Goal: Task Accomplishment & Management: Manage account settings

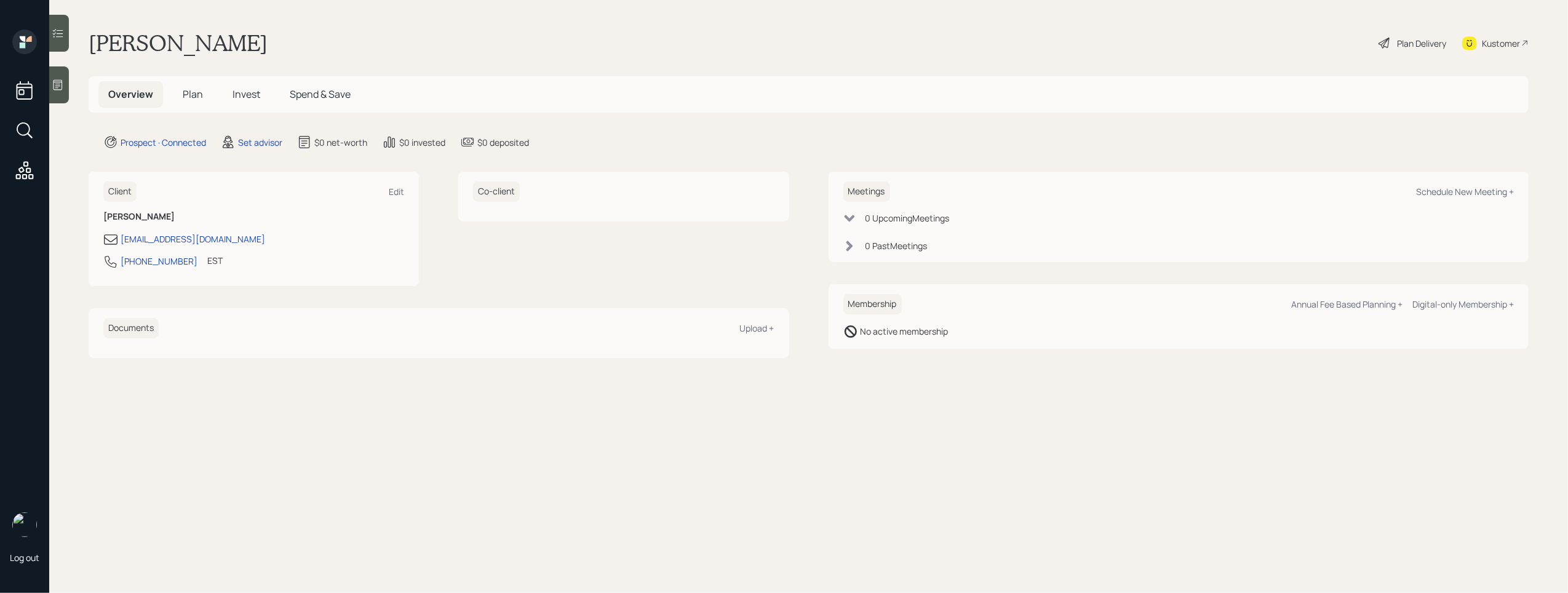
click at [69, 86] on div at bounding box center [59, 84] width 19 height 37
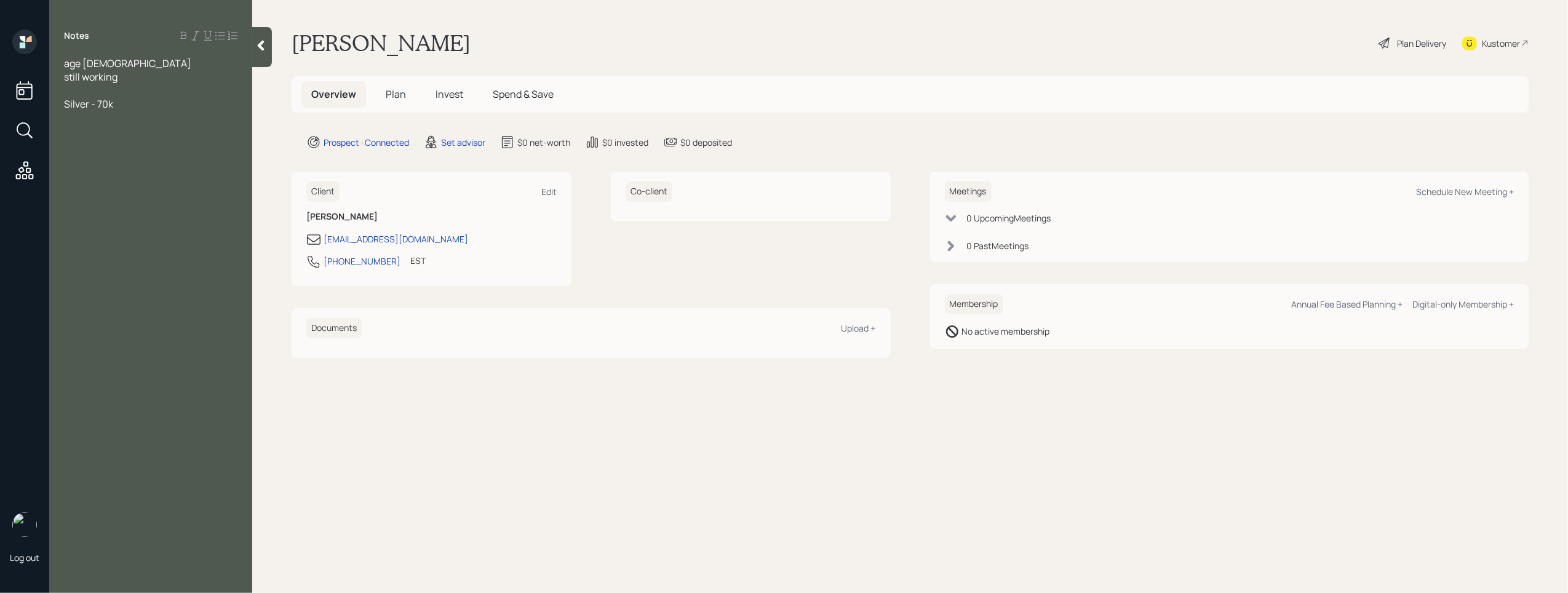
click at [64, 104] on div "age [DEMOGRAPHIC_DATA] still working Silver - 70k" at bounding box center [151, 84] width 203 height 54
click at [66, 104] on span "Silver - 70k" at bounding box center [89, 104] width 50 height 13
click at [94, 103] on span "Silver - 70k" at bounding box center [89, 104] width 50 height 13
click at [90, 103] on span "Silver - 70k" at bounding box center [89, 104] width 50 height 13
click at [92, 106] on span "Silver [PERSON_NAME] - 70k" at bounding box center [131, 104] width 133 height 13
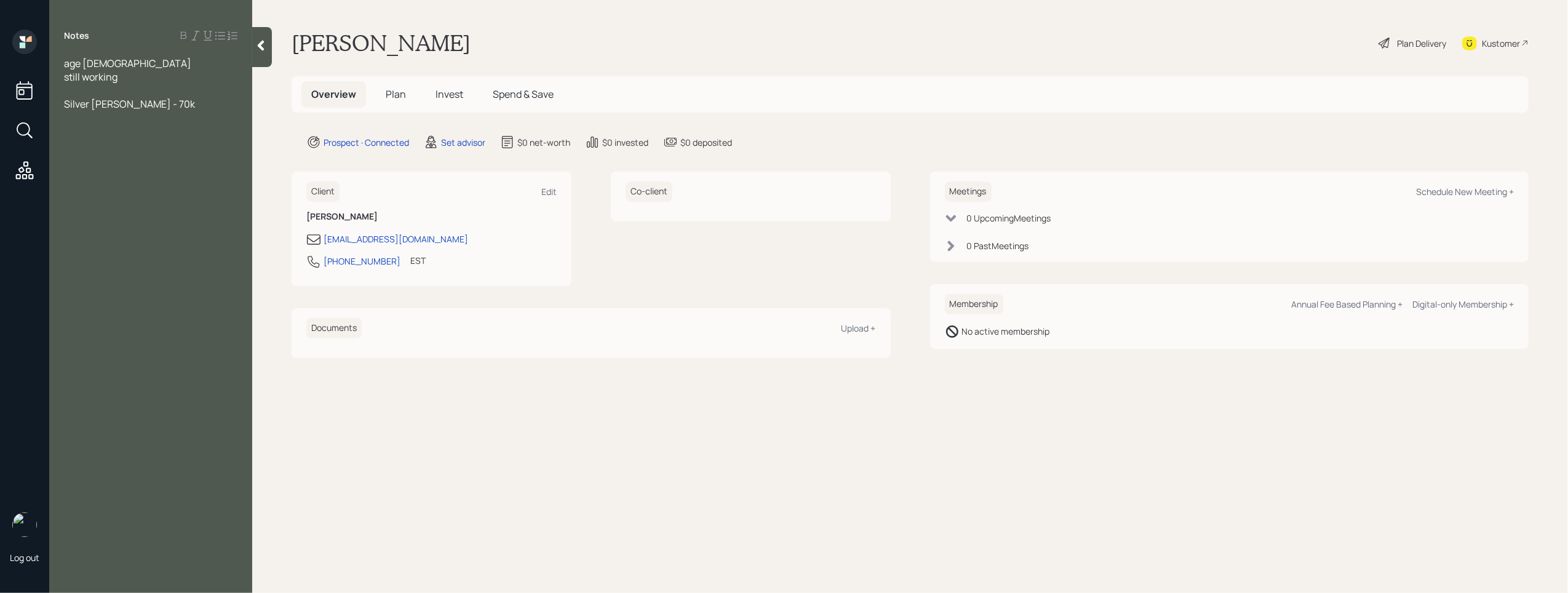
click at [97, 88] on div at bounding box center [151, 90] width 173 height 13
click at [176, 118] on div "Silver [PERSON_NAME] - 70k" at bounding box center [151, 117] width 173 height 13
click at [92, 119] on span "Silver [PERSON_NAME] - 70k" at bounding box center [130, 117] width 131 height 13
click at [126, 128] on div "[PERSON_NAME]" at bounding box center [151, 131] width 173 height 13
click at [88, 120] on span "Silver [PERSON_NAME] - 70k" at bounding box center [130, 117] width 131 height 13
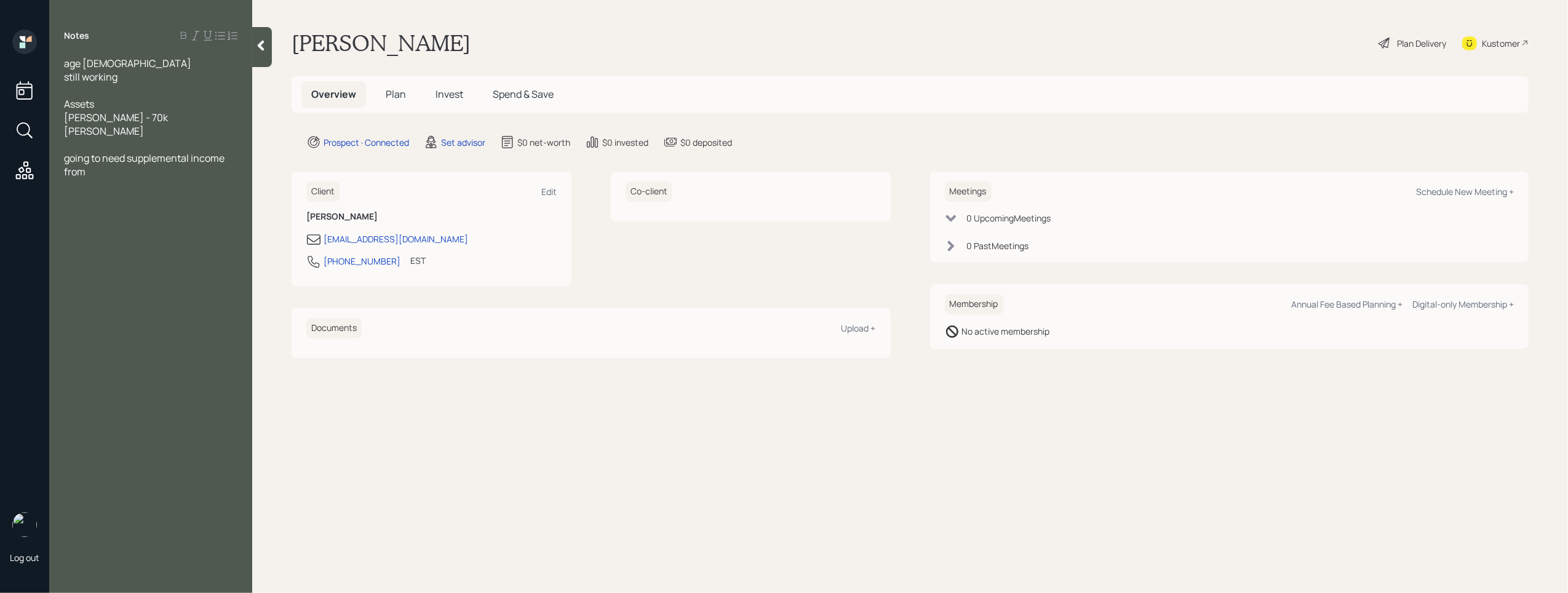
click at [152, 121] on div "[PERSON_NAME] - 70k" at bounding box center [151, 117] width 173 height 13
click at [135, 135] on div "[PERSON_NAME]" at bounding box center [151, 131] width 173 height 13
click at [66, 121] on span "[PERSON_NAME] - 70k in silver" at bounding box center [135, 117] width 141 height 13
click at [100, 173] on div "going to need supplemental income from" at bounding box center [151, 165] width 173 height 27
click at [61, 116] on div "age [DEMOGRAPHIC_DATA] still working Assets [PERSON_NAME] - 70k in silver [PERS…" at bounding box center [151, 124] width 203 height 135
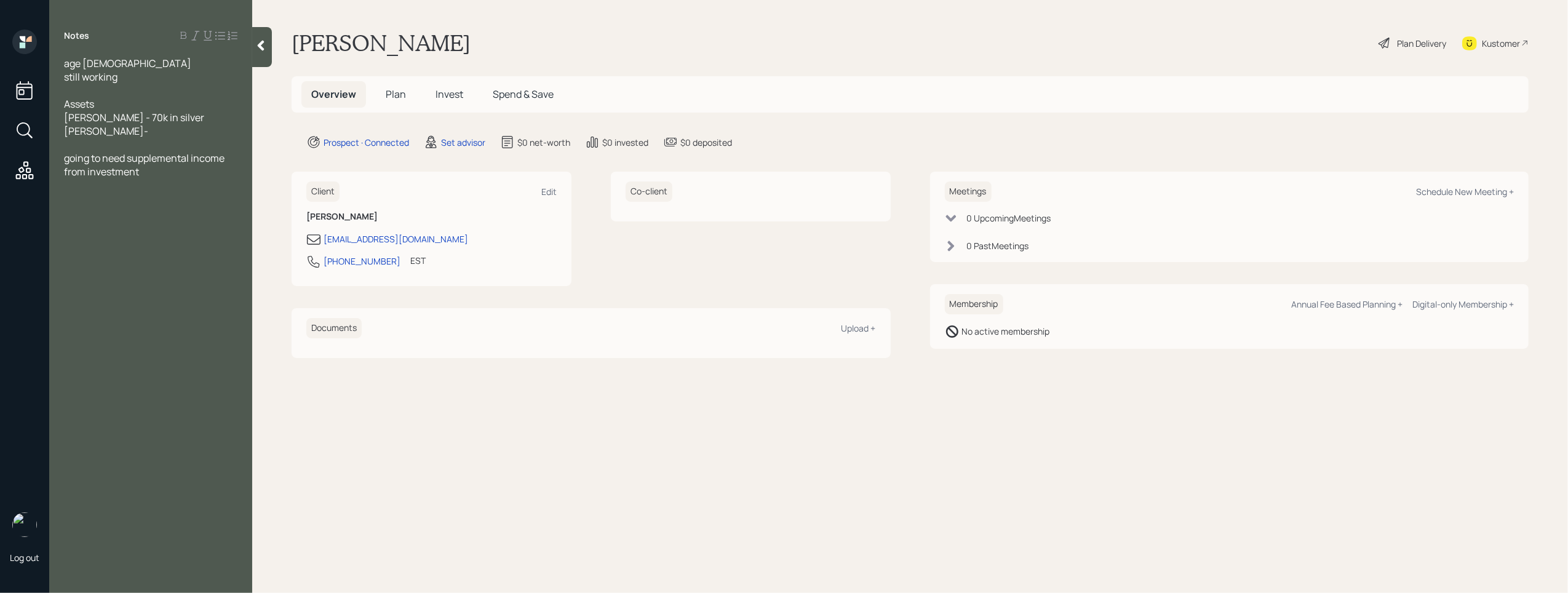
click at [65, 118] on span "[PERSON_NAME] - 70k in silver" at bounding box center [135, 117] width 141 height 13
drag, startPoint x: 103, startPoint y: 133, endPoint x: 34, endPoint y: 131, distance: 69.0
click at [34, 131] on div "Log out Notes age [DEMOGRAPHIC_DATA] still working Assets 2 [PERSON_NAME] - 70k…" at bounding box center [784, 296] width 1568 height 593
click at [143, 173] on div "going to need supplemental income from investment" at bounding box center [151, 165] width 173 height 27
click at [124, 145] on div at bounding box center [151, 145] width 173 height 13
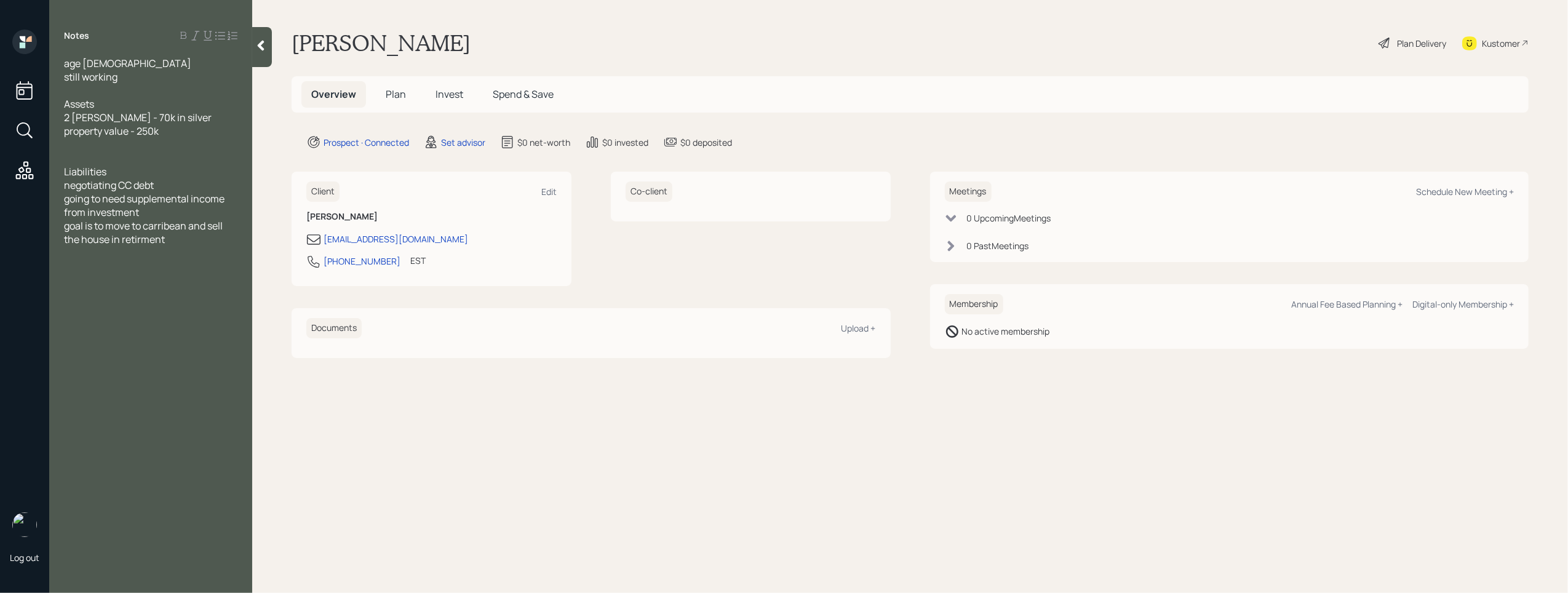
click at [172, 128] on div "property value - 250k" at bounding box center [151, 131] width 173 height 13
click at [173, 122] on div "2 [PERSON_NAME] - 70k in silver" at bounding box center [151, 117] width 173 height 13
click at [119, 161] on div at bounding box center [151, 158] width 173 height 13
click at [157, 133] on div at bounding box center [151, 131] width 173 height 13
click at [173, 200] on div "negotiating CC debt" at bounding box center [151, 199] width 173 height 13
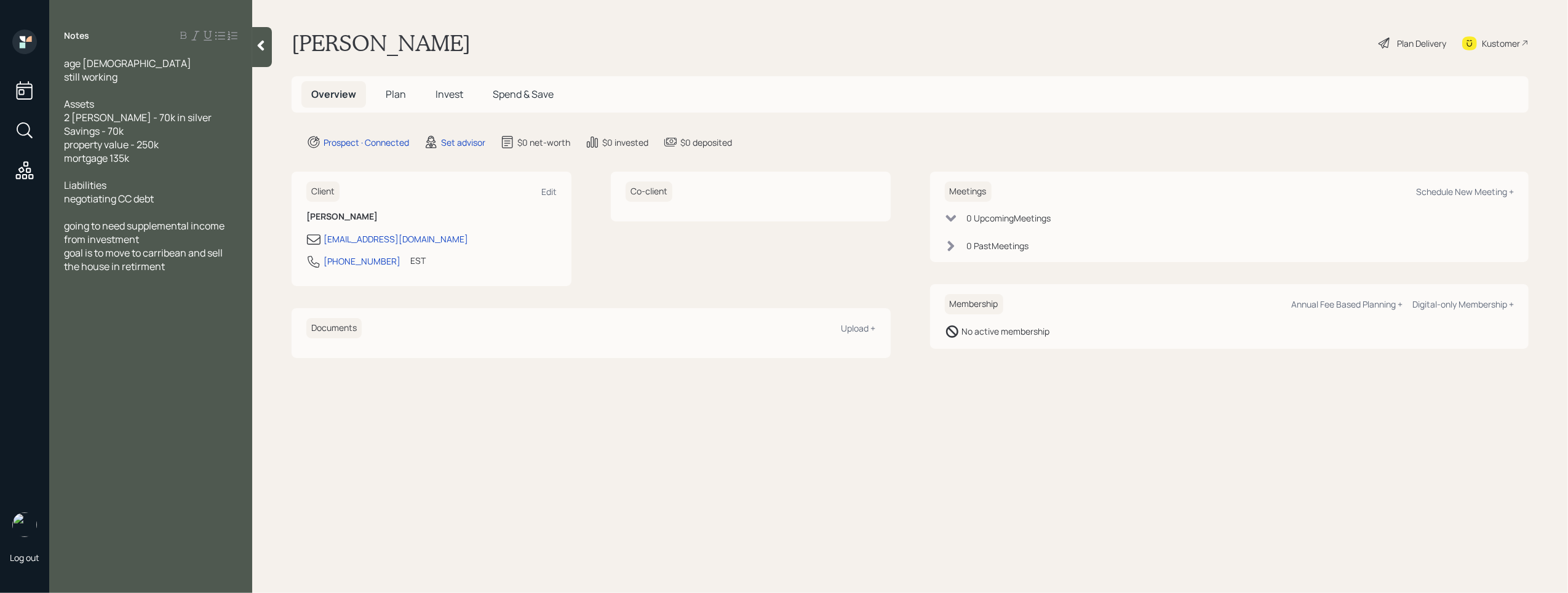
click at [132, 133] on div "Savings - 70k" at bounding box center [151, 131] width 173 height 13
click at [98, 185] on div at bounding box center [151, 185] width 173 height 13
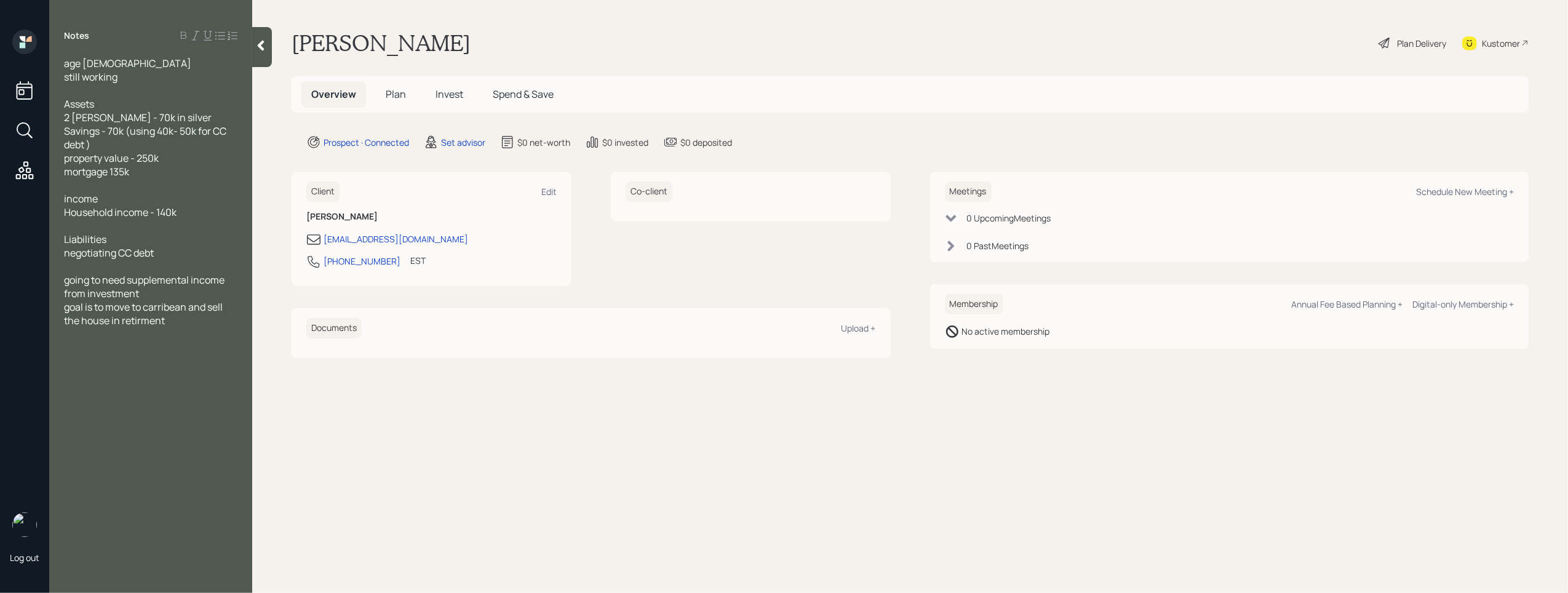
click at [163, 214] on span "Household income - 140k" at bounding box center [121, 212] width 112 height 13
click at [153, 224] on div at bounding box center [151, 226] width 173 height 13
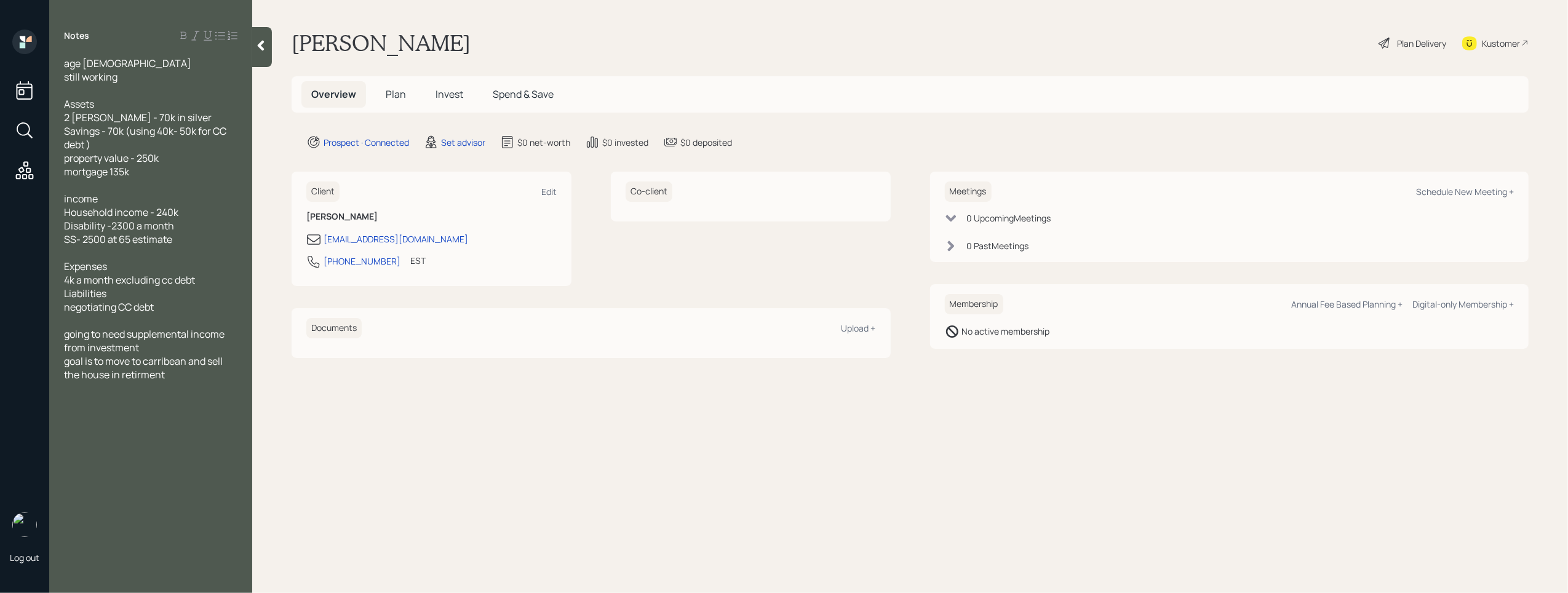
click at [72, 282] on span "4k a month excluding cc debt" at bounding box center [130, 280] width 131 height 13
click at [70, 277] on span "4k a month excluding cc debt" at bounding box center [130, 280] width 131 height 13
click at [183, 187] on div at bounding box center [151, 185] width 173 height 13
click at [144, 143] on div "Savings - 70k (using 40k- 50k for CC debt )" at bounding box center [151, 138] width 173 height 27
click at [182, 175] on div "mortgage 135k" at bounding box center [151, 171] width 173 height 13
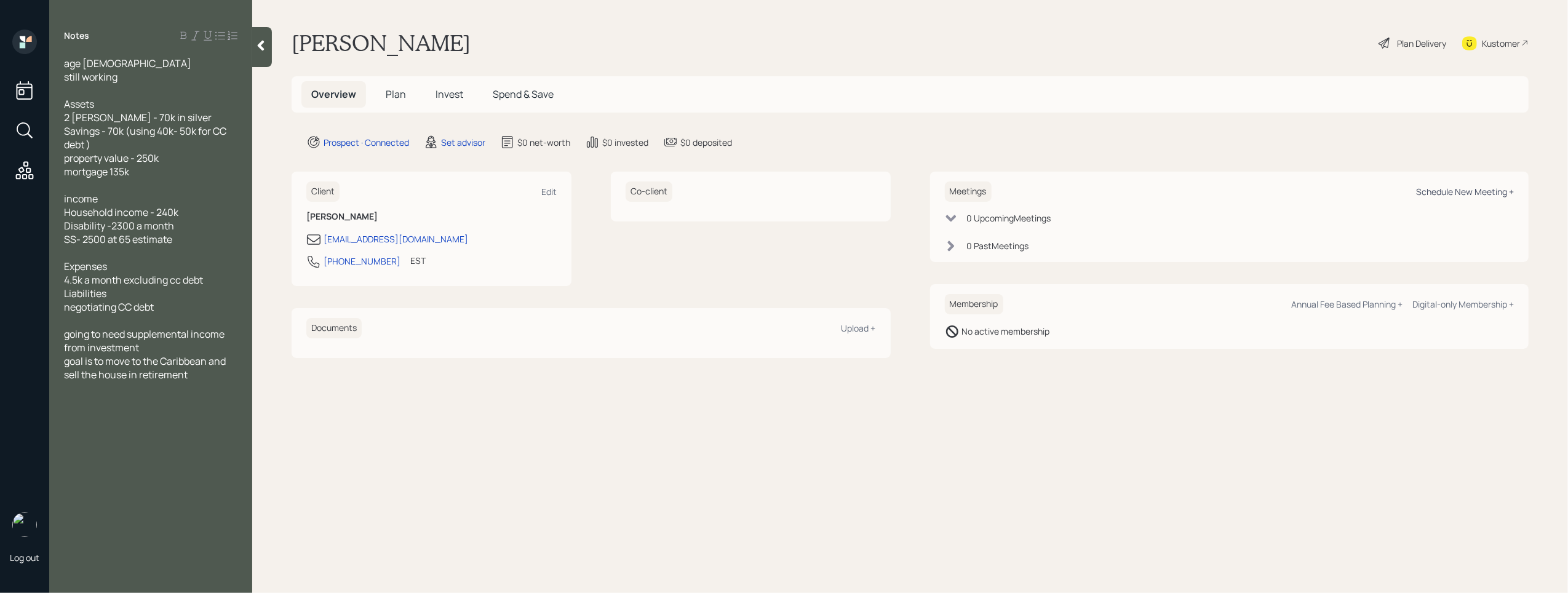
click at [1457, 191] on div "Schedule New Meeting +" at bounding box center [1465, 191] width 98 height 11
select select "round-[PERSON_NAME]"
click at [161, 356] on span "goal is to move to the Caribbean and sell the house in retirement" at bounding box center [146, 367] width 163 height 27
click at [161, 351] on div "going to need supplemental income from investment" at bounding box center [151, 341] width 173 height 27
click at [134, 378] on div "going to need supplemental income from investments in retirement. wants a plan …" at bounding box center [151, 354] width 173 height 54
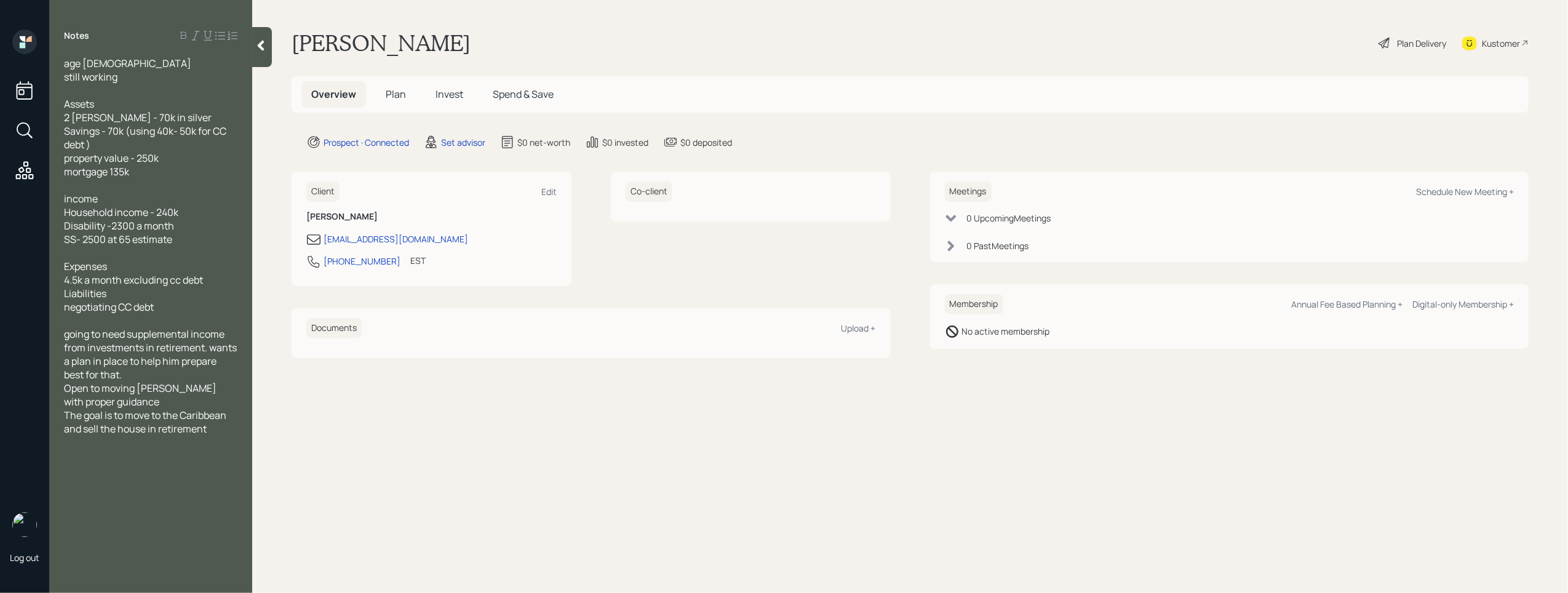
click at [258, 47] on icon at bounding box center [260, 46] width 12 height 12
